Goal: Find contact information: Find contact information

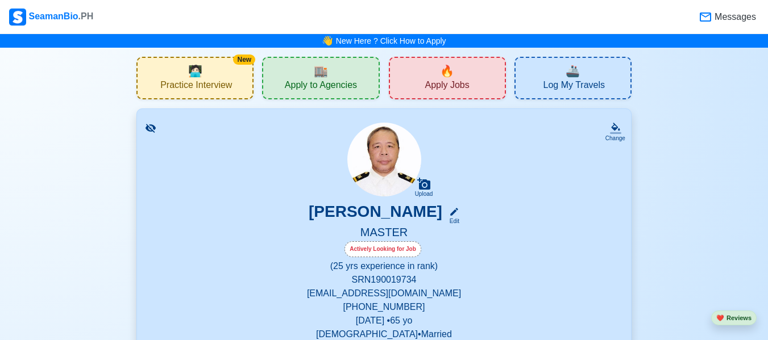
click at [326, 89] on span "Apply to Agencies" at bounding box center [321, 87] width 72 height 14
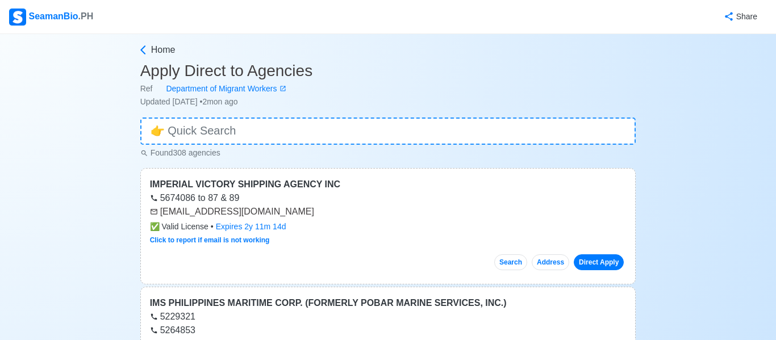
click at [326, 89] on div "Ref Department of Migrant Workers" at bounding box center [388, 89] width 496 height 12
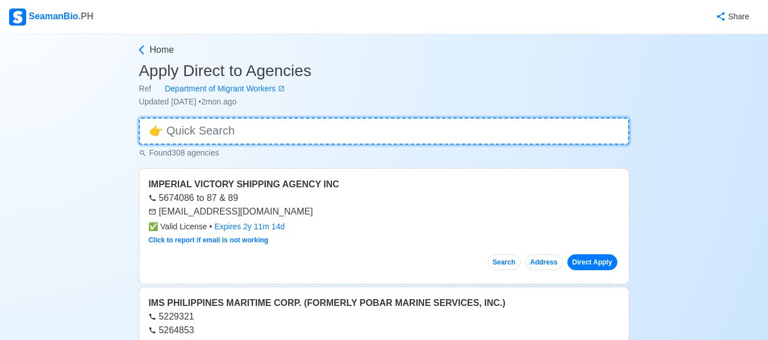
click at [335, 128] on input at bounding box center [384, 131] width 491 height 27
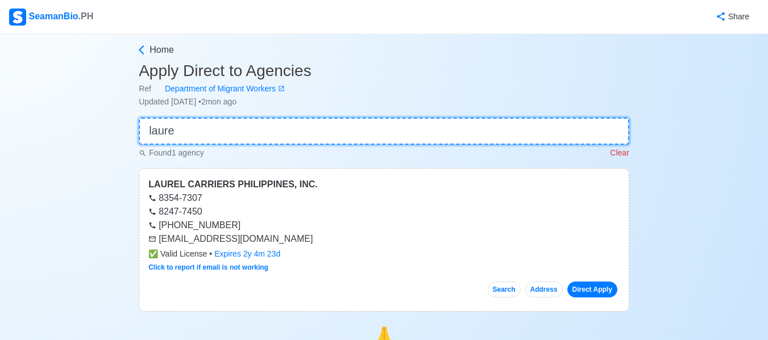
click at [209, 130] on input "laure" at bounding box center [384, 131] width 491 height 27
type input "l"
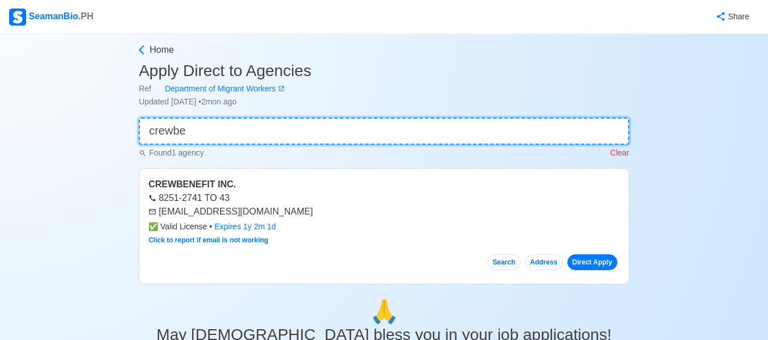
type input "crewbe"
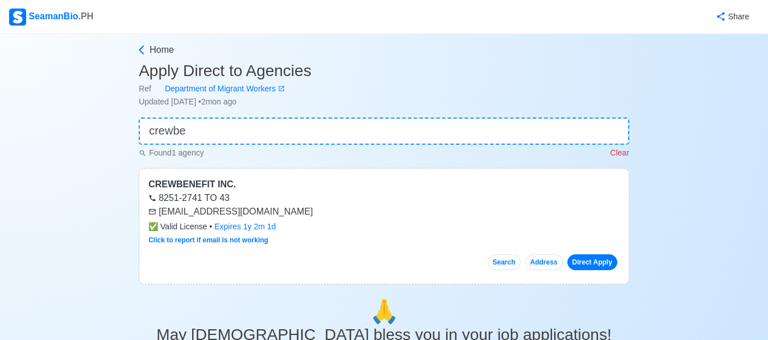
click at [272, 214] on div "[EMAIL_ADDRESS][DOMAIN_NAME]" at bounding box center [383, 212] width 471 height 14
